Goal: Task Accomplishment & Management: Manage account settings

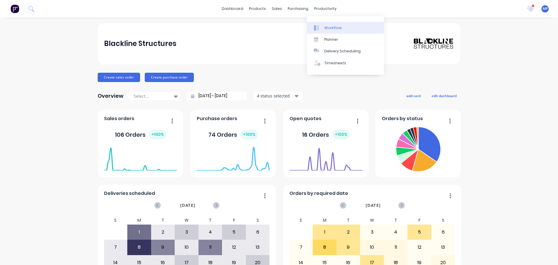
click at [336, 29] on div "Workflow" at bounding box center [333, 27] width 17 height 5
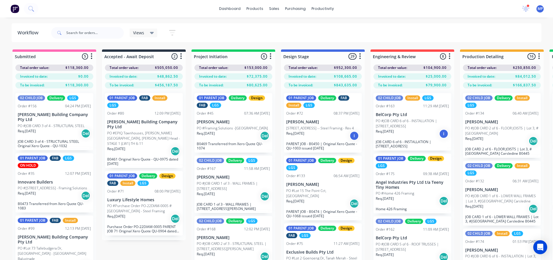
click at [152, 33] on icon at bounding box center [152, 33] width 4 height 2
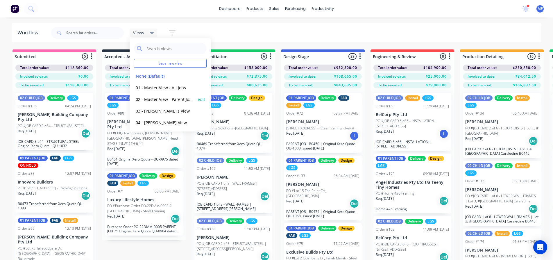
click at [178, 99] on button "02 - Master View - Parent Jobs Only" at bounding box center [165, 99] width 62 height 7
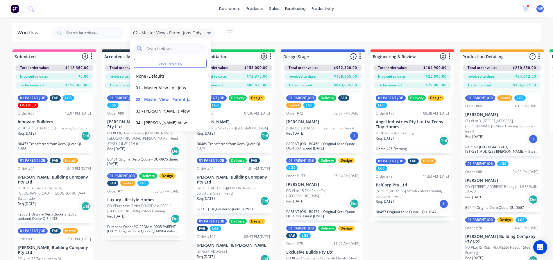
click at [400, 26] on div "02 - Master View - Parent Jobs Only Save new view None (Default) edit 01 - Mast…" at bounding box center [296, 32] width 492 height 17
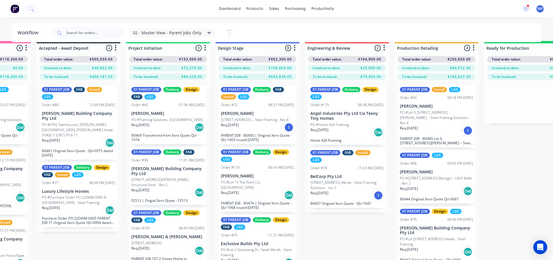
scroll to position [0, 65]
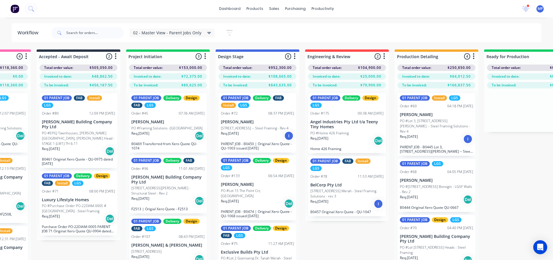
click at [428, 134] on div "Req. 13/08/25 I" at bounding box center [436, 139] width 73 height 10
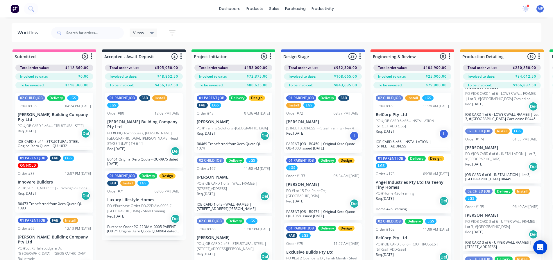
scroll to position [116, 0]
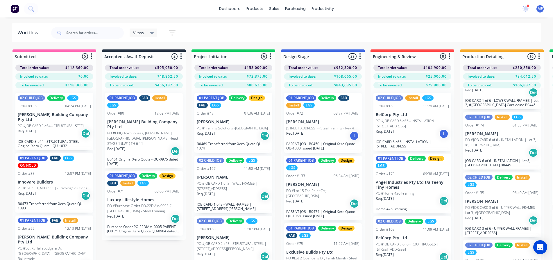
click at [152, 32] on icon at bounding box center [152, 33] width 4 height 2
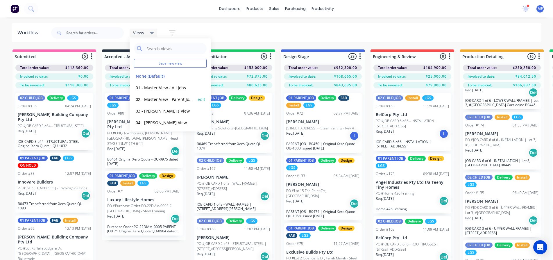
click at [164, 99] on button "02 - Master View - Parent Jobs Only" at bounding box center [165, 99] width 62 height 7
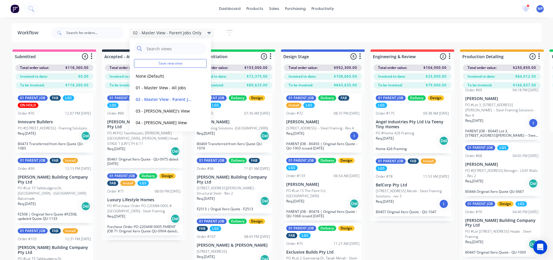
scroll to position [54, 0]
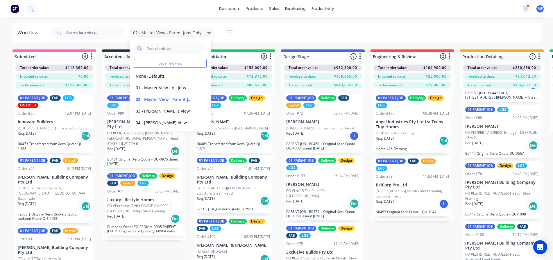
click at [505, 192] on p "PO #Lot [STREET_ADDRESS] Heads - Steel Framing" at bounding box center [502, 196] width 73 height 10
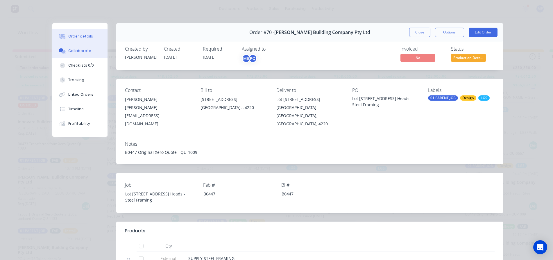
click at [78, 48] on div "Collaborate" at bounding box center [79, 50] width 23 height 5
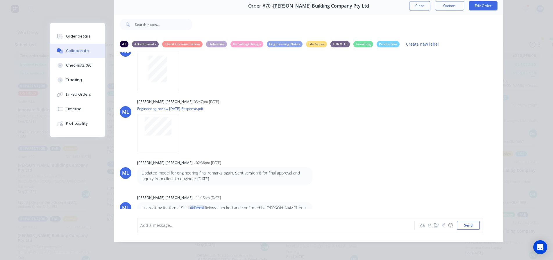
scroll to position [24, 0]
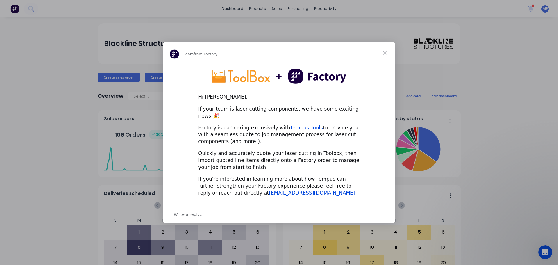
click at [384, 55] on span "Close" at bounding box center [385, 52] width 21 height 21
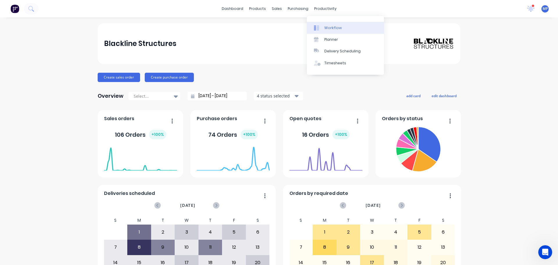
click at [329, 27] on div "Workflow" at bounding box center [333, 27] width 17 height 5
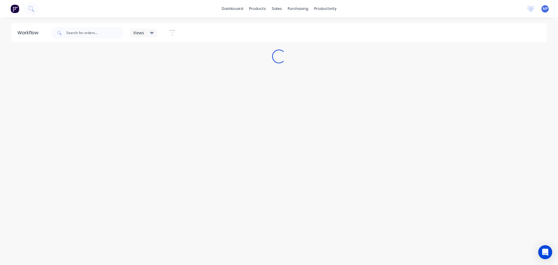
click at [152, 33] on icon at bounding box center [152, 33] width 4 height 2
click at [163, 99] on button "02 - Master View - Parent Jobs Only" at bounding box center [165, 99] width 62 height 7
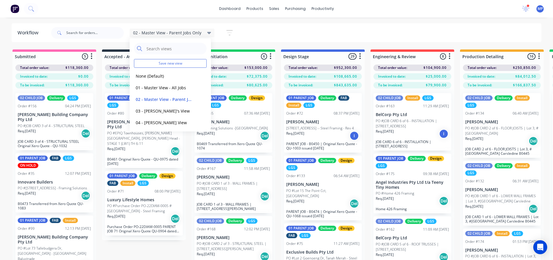
click at [250, 33] on div "02 - Master View - Parent Jobs Only Save new view None (Default) edit 01 - Mast…" at bounding box center [296, 32] width 492 height 17
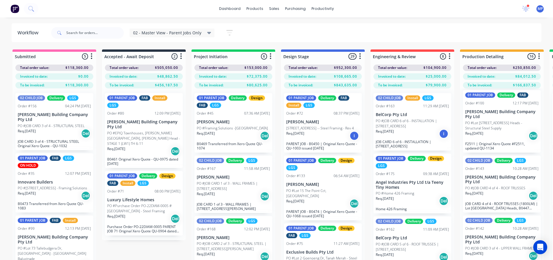
scroll to position [582, 0]
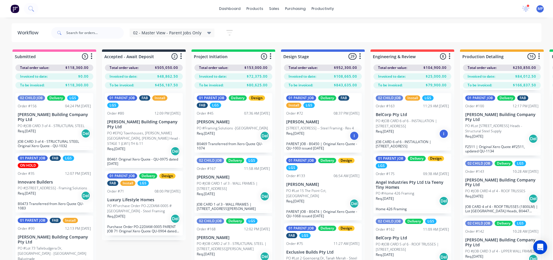
click at [207, 33] on icon at bounding box center [209, 33] width 4 height 2
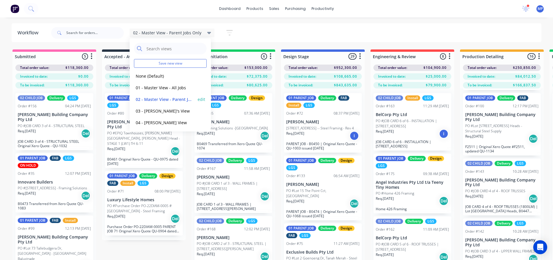
click at [178, 100] on button "02 - Master View - Parent Jobs Only" at bounding box center [165, 99] width 62 height 7
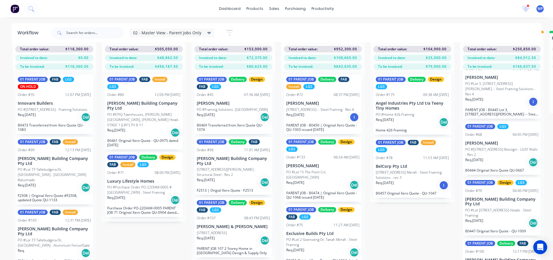
scroll to position [0, 0]
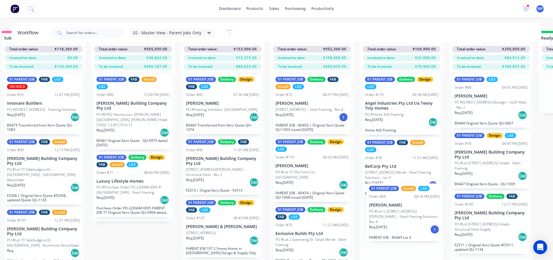
scroll to position [24, 11]
drag, startPoint x: 495, startPoint y: 124, endPoint x: 395, endPoint y: 218, distance: 136.6
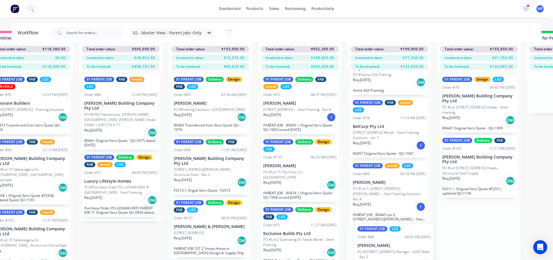
scroll to position [57, 1]
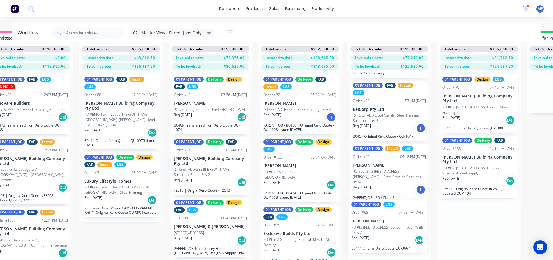
drag, startPoint x: 480, startPoint y: 99, endPoint x: 375, endPoint y: 233, distance: 170.4
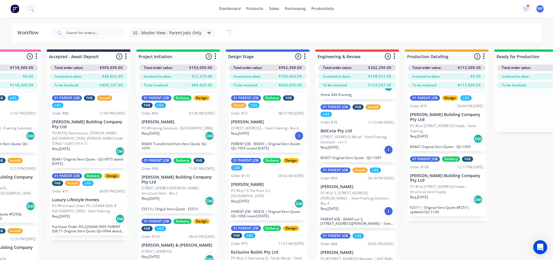
scroll to position [0, 54]
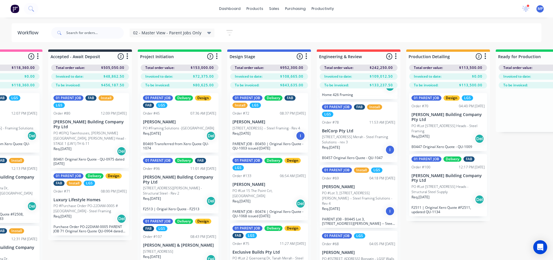
click at [265, 131] on p "PO #Lot 10, No 5010 Harbourview Drive, Hope Island -- Steel Framing - Rev 4" at bounding box center [267, 128] width 68 height 5
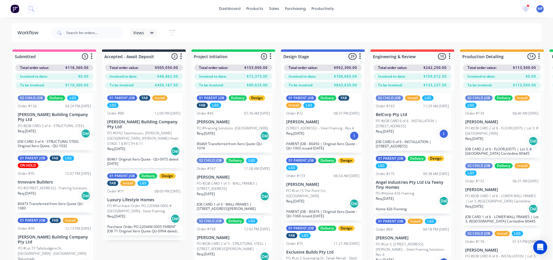
click at [370, 40] on div "Views Save new view None (Default) edit 01 - Master View - All Jobs edit 02 - M…" at bounding box center [296, 32] width 492 height 17
click at [526, 10] on icon at bounding box center [526, 8] width 5 height 5
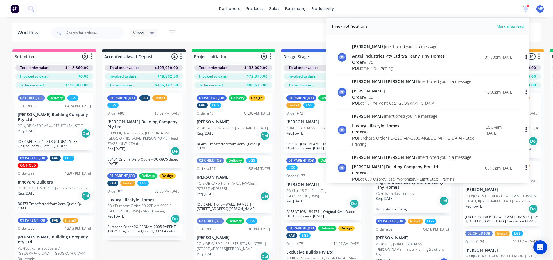
click at [391, 59] on div "Order # 175" at bounding box center [398, 62] width 92 height 6
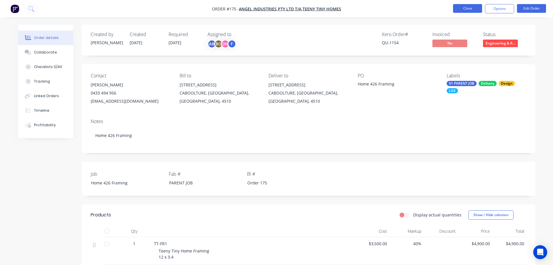
click at [463, 7] on button "Close" at bounding box center [467, 8] width 29 height 9
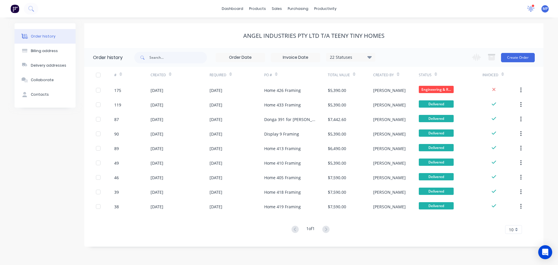
click at [532, 11] on icon at bounding box center [532, 9] width 8 height 6
